Goal: Communication & Community: Answer question/provide support

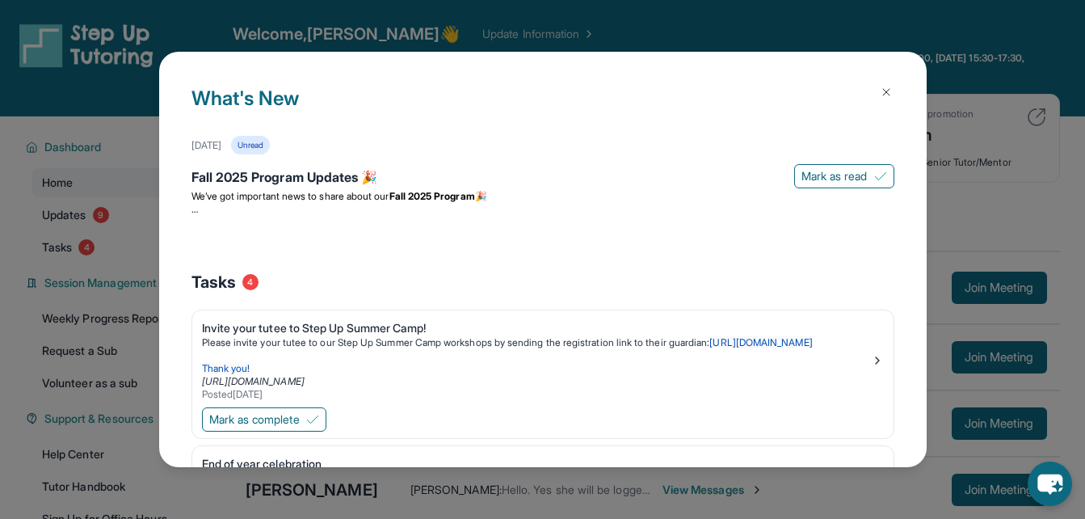
click at [880, 93] on img at bounding box center [886, 92] width 13 height 13
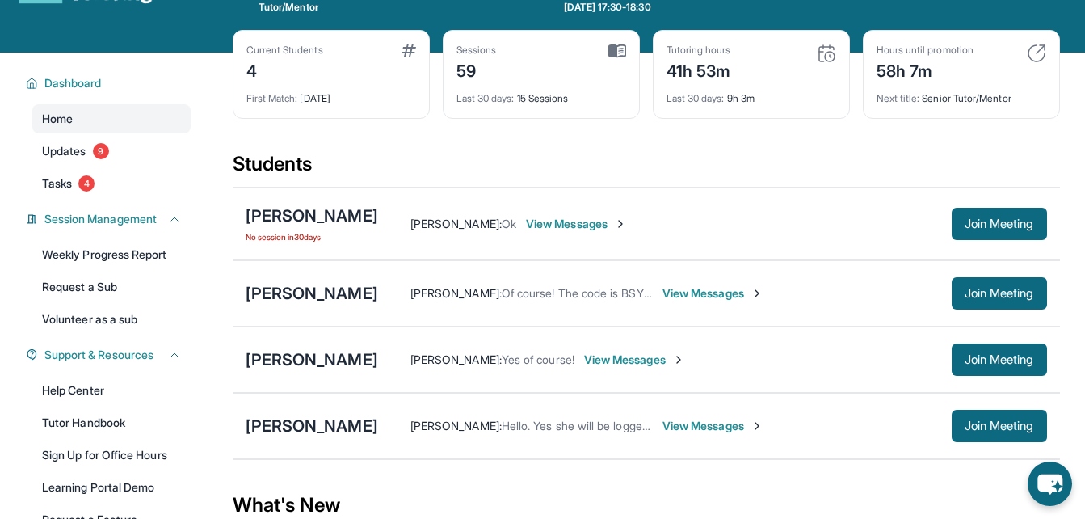
scroll to position [62, 0]
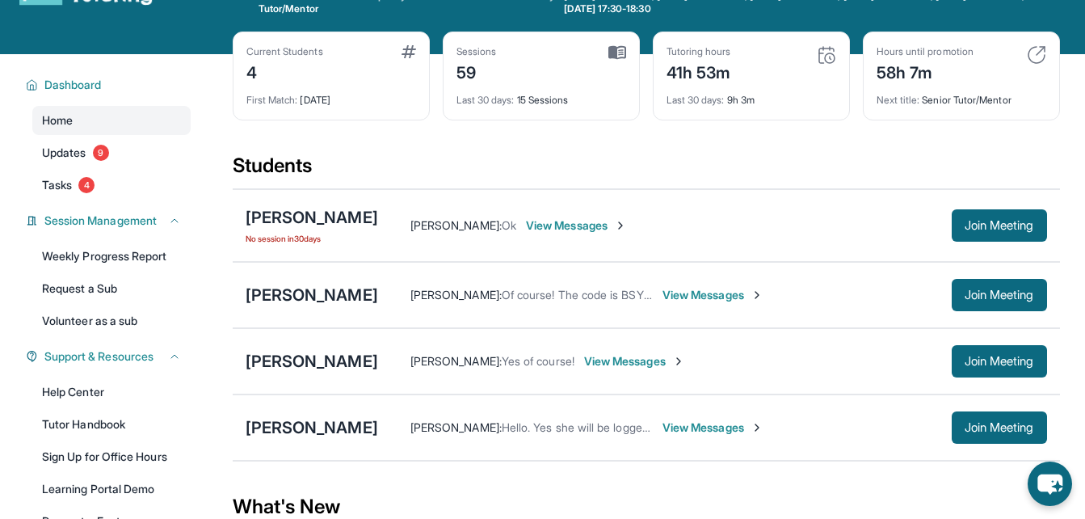
click at [584, 361] on span "View Messages" at bounding box center [634, 361] width 101 height 16
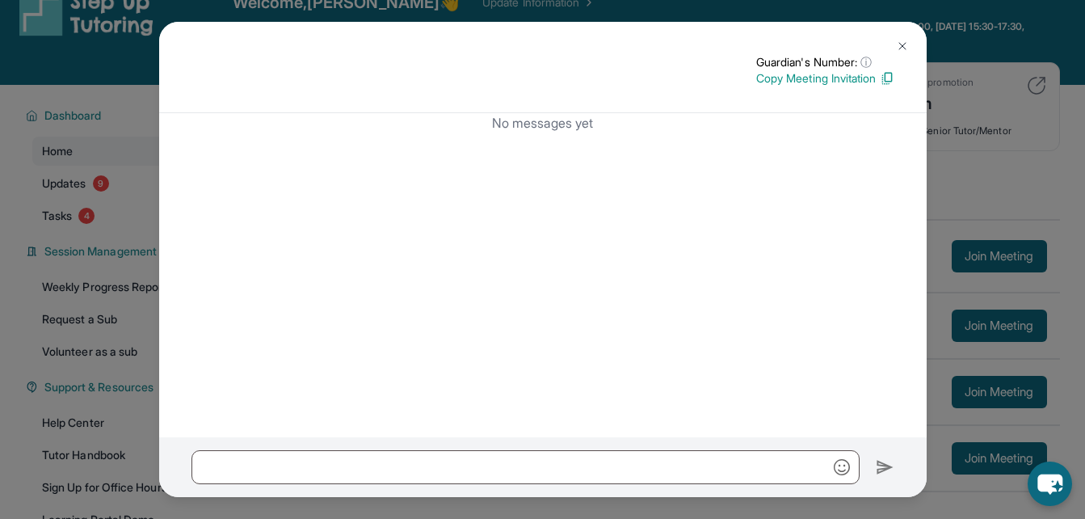
scroll to position [31, 0]
click at [95, 264] on div "Guardian's Number: ⓘ This isn't the guardian's real number — it's a private for…" at bounding box center [542, 259] width 1085 height 519
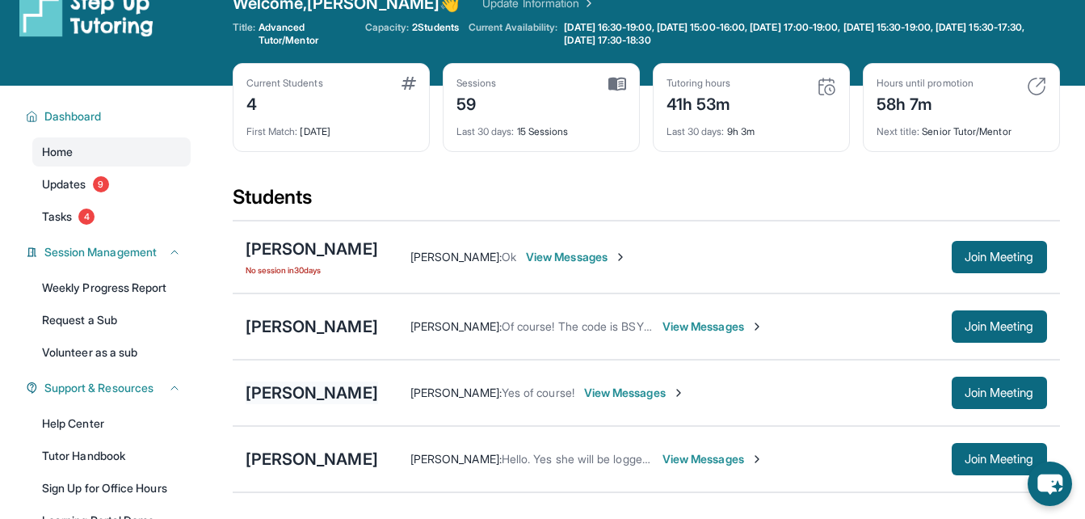
click at [322, 397] on div "[PERSON_NAME]" at bounding box center [312, 392] width 133 height 23
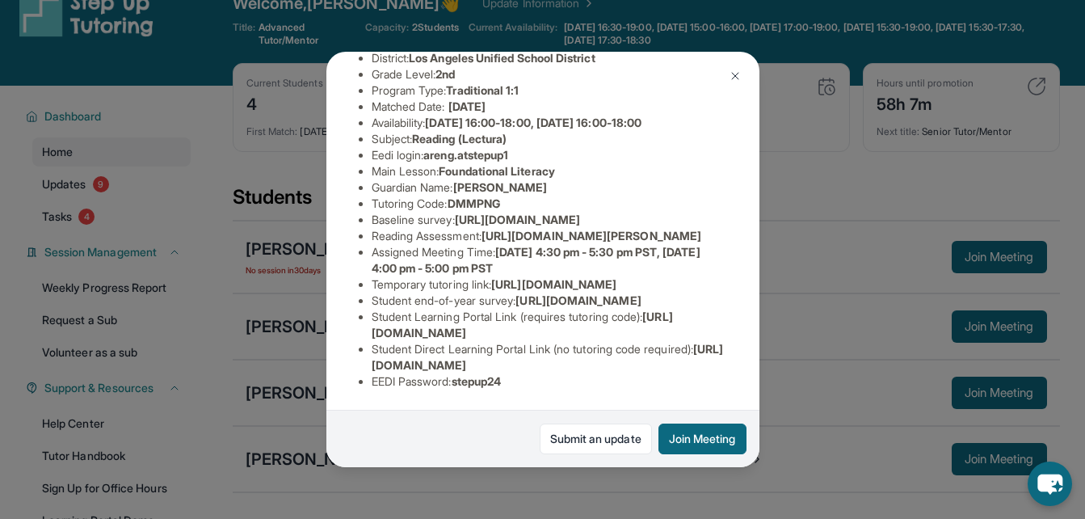
scroll to position [370, 0]
click at [773, 337] on div "[PERSON_NAME] Guardian: [PERSON_NAME] Student Information [URL][DOMAIN_NAME] Pr…" at bounding box center [542, 259] width 1085 height 519
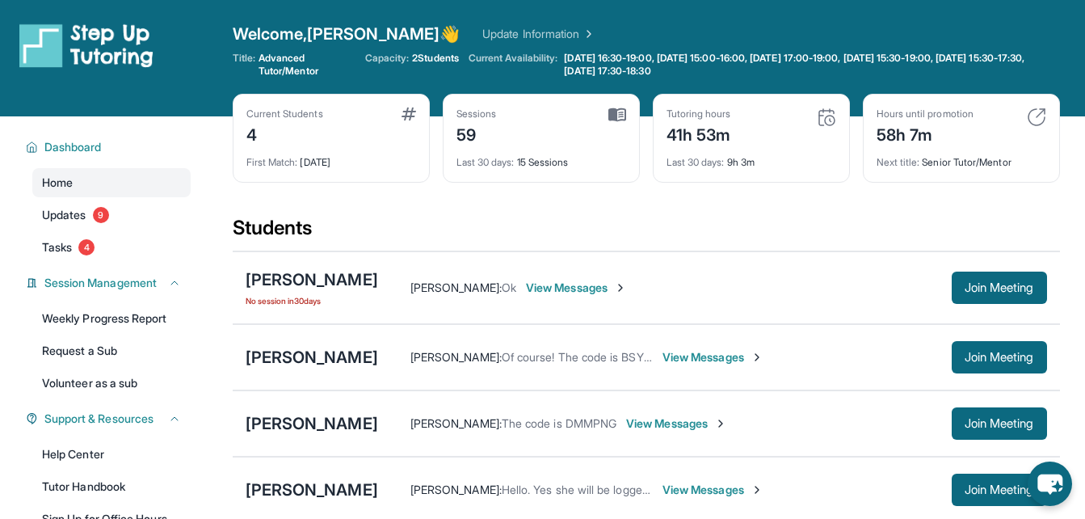
click at [975, 267] on div "[PERSON_NAME] No session [DATE] [PERSON_NAME] : Ok View Messages Join Meeting" at bounding box center [647, 287] width 828 height 73
click at [976, 297] on button "Join Meeting" at bounding box center [999, 288] width 95 height 32
